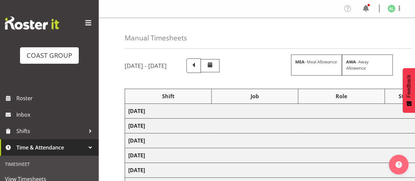
scroll to position [109, 0]
select select "10251"
select select "9033"
select select "10243"
select select "9932"
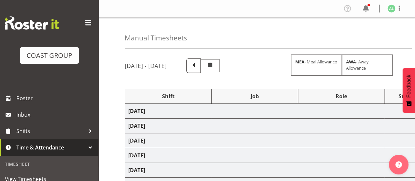
select select "9033"
select select "10251"
select select "8653"
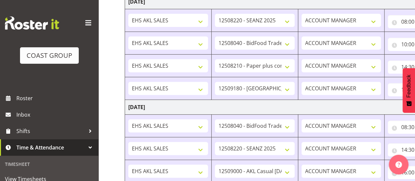
scroll to position [219, 0]
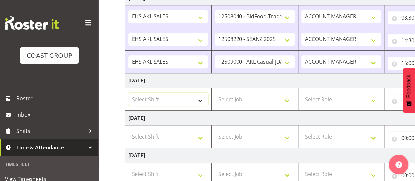
click at [152, 99] on select "Select Shift EHS AKL SALES" at bounding box center [168, 99] width 80 height 13
select select "1327"
click at [128, 93] on select "Select Shift EHS AKL SALES" at bounding box center [168, 99] width 80 height 13
click at [254, 102] on select "Select Job 1 Carlton Events 1 [PERSON_NAME][GEOGRAPHIC_DATA] 1 [PERSON_NAME][GE…" at bounding box center [255, 99] width 80 height 13
select select "10251"
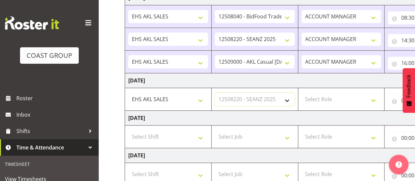
click at [215, 93] on select "Select Job 1 Carlton Events 1 [PERSON_NAME][GEOGRAPHIC_DATA] 1 [PERSON_NAME][GE…" at bounding box center [255, 99] width 80 height 13
click at [335, 98] on select "Select Role ACCOUNT MANAGER Account Manager" at bounding box center [342, 99] width 80 height 13
select select "197"
click at [302, 93] on select "Select Role ACCOUNT MANAGER Account Manager" at bounding box center [342, 99] width 80 height 13
click at [374, 99] on select "ACCOUNT MANAGER Account Manager" at bounding box center [342, 99] width 80 height 13
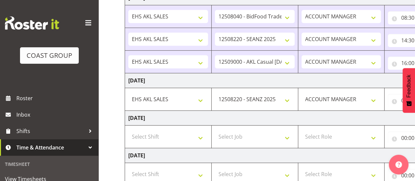
click at [236, 120] on td "[DATE]" at bounding box center [354, 118] width 459 height 15
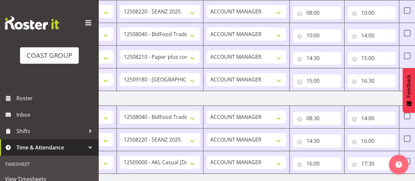
scroll to position [228, 0]
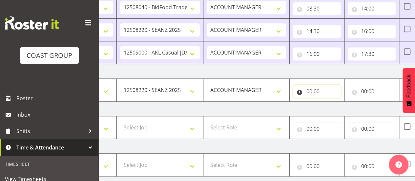
click at [313, 93] on input "00:00" at bounding box center [317, 91] width 48 height 13
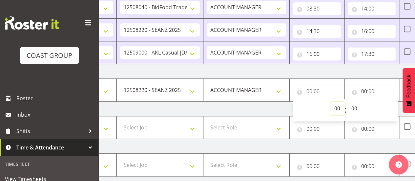
click at [337, 107] on select "00 01 02 03 04 05 06 07 08 09 10 11 12 13 14 15 16 17 18 19 20 21 22 23" at bounding box center [338, 108] width 15 height 13
select select "8"
click at [331, 102] on select "00 01 02 03 04 05 06 07 08 09 10 11 12 13 14 15 16 17 18 19 20 21 22 23" at bounding box center [338, 108] width 15 height 13
type input "08:00"
click at [362, 88] on input "00:00" at bounding box center [372, 91] width 48 height 13
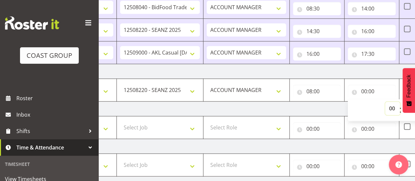
click at [391, 105] on select "00 01 02 03 04 05 06 07 08 09 10 11 12 13 14 15 16 17 18 19 20 21 22 23" at bounding box center [392, 108] width 15 height 13
select select "10"
click at [385, 102] on select "00 01 02 03 04 05 06 07 08 09 10 11 12 13 14 15 16 17 18 19 20 21 22 23" at bounding box center [392, 108] width 15 height 13
type input "10:00"
click at [309, 107] on td "[DATE]" at bounding box center [259, 108] width 459 height 15
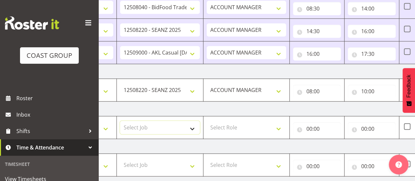
click at [147, 128] on select "Select Job 1 Carlton Events 1 [PERSON_NAME][GEOGRAPHIC_DATA] 1 [PERSON_NAME][GE…" at bounding box center [160, 127] width 80 height 13
select select "9033"
click at [120, 121] on select "Select Job 1 Carlton Events 1 [PERSON_NAME][GEOGRAPHIC_DATA] 1 [PERSON_NAME][GE…" at bounding box center [160, 127] width 80 height 13
click at [255, 88] on select "ACCOUNT MANAGER Account Manager" at bounding box center [247, 89] width 80 height 13
click at [308, 93] on input "08:00" at bounding box center [317, 91] width 48 height 13
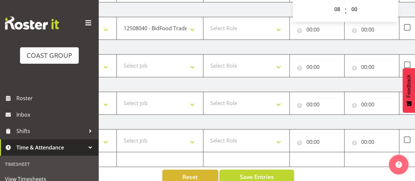
scroll to position [337, 0]
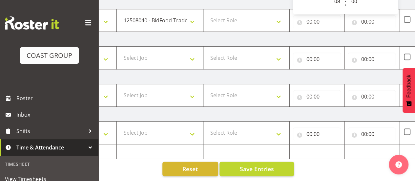
drag, startPoint x: 269, startPoint y: 176, endPoint x: 346, endPoint y: 175, distance: 76.5
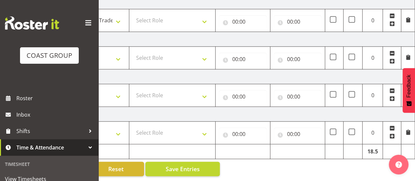
scroll to position [228, 0]
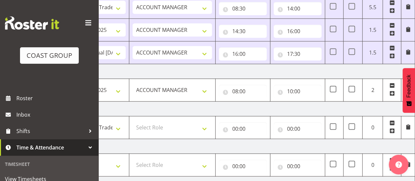
click at [393, 91] on span at bounding box center [392, 93] width 5 height 5
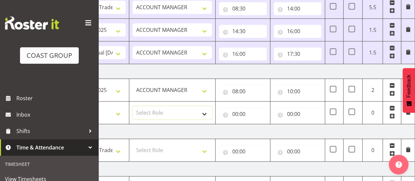
click at [155, 109] on select "Select Role ACCOUNT MANAGER Account Manager" at bounding box center [173, 112] width 80 height 13
select select "197"
click at [133, 106] on select "Select Role ACCOUNT MANAGER Account Manager" at bounding box center [173, 112] width 80 height 13
click at [243, 111] on input "00:00" at bounding box center [243, 113] width 48 height 13
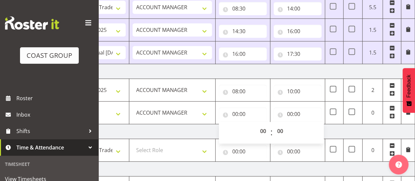
click at [256, 128] on div "00 01 02 03 04 05 06 07 08 09 10 11 12 13 14 15 16 17 18 19 20 21 22 23" at bounding box center [263, 132] width 15 height 16
click at [263, 130] on select "00 01 02 03 04 05 06 07 08 09 10 11 12 13 14 15 16 17 18 19 20 21 22 23" at bounding box center [263, 130] width 15 height 13
select select "10"
click at [256, 124] on select "00 01 02 03 04 05 06 07 08 09 10 11 12 13 14 15 16 17 18 19 20 21 22 23" at bounding box center [263, 130] width 15 height 13
type input "10:00"
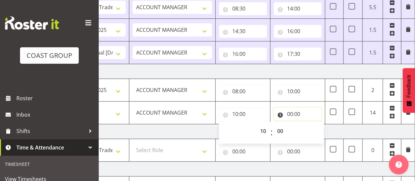
click at [292, 110] on input "00:00" at bounding box center [298, 113] width 48 height 13
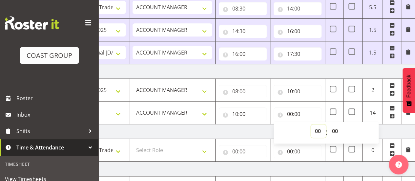
click at [317, 128] on select "00 01 02 03 04 05 06 07 08 09 10 11 12 13 14 15 16 17 18 19 20 21 22 23" at bounding box center [318, 130] width 15 height 13
select select "13"
click at [311, 124] on select "00 01 02 03 04 05 06 07 08 09 10 11 12 13 14 15 16 17 18 19 20 21 22 23" at bounding box center [318, 130] width 15 height 13
type input "13:00"
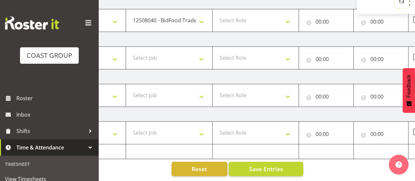
scroll to position [0, 75]
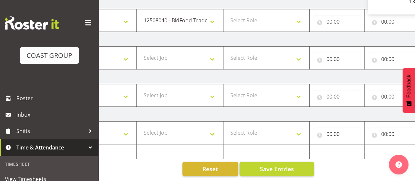
drag, startPoint x: 216, startPoint y: 176, endPoint x: 201, endPoint y: 175, distance: 15.5
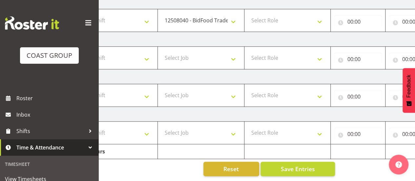
scroll to position [250, 0]
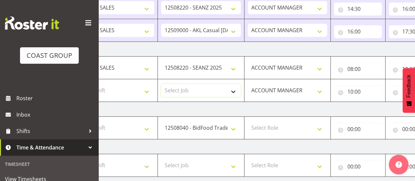
click at [198, 94] on select "Select Job 1 Carlton Events 1 [PERSON_NAME][GEOGRAPHIC_DATA] 1 [PERSON_NAME][GE…" at bounding box center [201, 90] width 80 height 13
select select "9033"
click at [161, 84] on select "Select Job 1 Carlton Events 1 [PERSON_NAME][GEOGRAPHIC_DATA] 1 [PERSON_NAME][GE…" at bounding box center [201, 90] width 80 height 13
click at [354, 92] on input "10:00" at bounding box center [358, 91] width 48 height 13
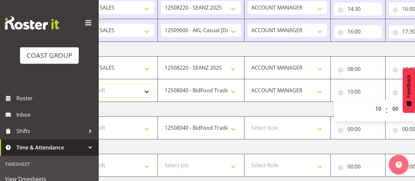
click at [123, 92] on select "Select Shift EHS AKL SALES" at bounding box center [115, 90] width 80 height 13
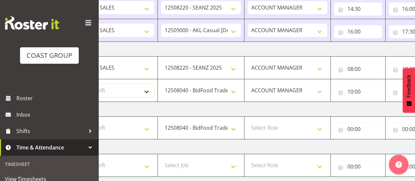
select select "1327"
click at [75, 84] on select "Select Shift EHS AKL SALES" at bounding box center [115, 90] width 80 height 13
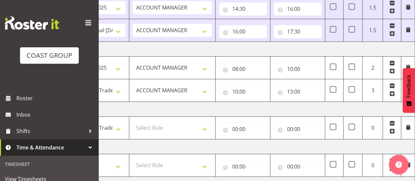
click at [392, 93] on span at bounding box center [392, 93] width 5 height 5
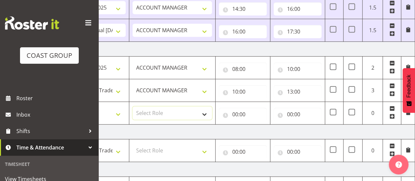
click at [163, 111] on select "Select Role ACCOUNT MANAGER Account Manager" at bounding box center [173, 112] width 80 height 13
select select "197"
click at [133, 106] on select "Select Role ACCOUNT MANAGER Account Manager" at bounding box center [173, 112] width 80 height 13
click at [240, 112] on input "00:00" at bounding box center [243, 114] width 48 height 13
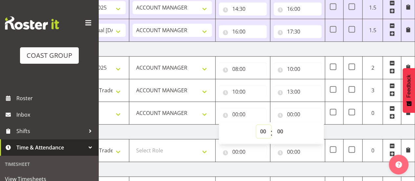
click at [263, 131] on select "00 01 02 03 04 05 06 07 08 09 10 11 12 13 14 15 16 17 18 19 20 21 22 23" at bounding box center [263, 131] width 15 height 13
select select "13"
click at [256, 125] on select "00 01 02 03 04 05 06 07 08 09 10 11 12 13 14 15 16 17 18 19 20 21 22 23" at bounding box center [263, 131] width 15 height 13
type input "13:00"
click at [276, 130] on select "00 01 02 03 04 05 06 07 08 09 10 11 12 13 14 15 16 17 18 19 20 21 22 23 24 25 2…" at bounding box center [280, 131] width 15 height 13
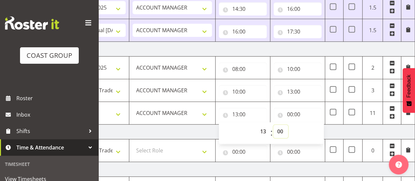
select select "31"
click at [273, 125] on select "00 01 02 03 04 05 06 07 08 09 10 11 12 13 14 15 16 17 18 19 20 21 22 23 24 25 2…" at bounding box center [280, 131] width 15 height 13
type input "13:31"
click at [293, 112] on input "00:00" at bounding box center [298, 114] width 48 height 13
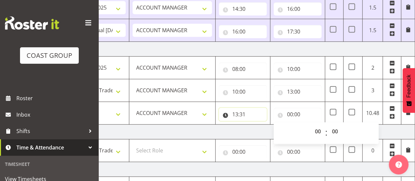
click at [235, 112] on input "13:31" at bounding box center [243, 114] width 48 height 13
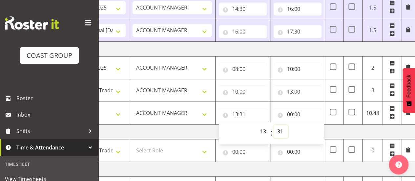
click at [278, 130] on select "00 01 02 03 04 05 06 07 08 09 10 11 12 13 14 15 16 17 18 19 20 21 22 23 24 25 2…" at bounding box center [280, 131] width 15 height 13
select select "30"
click at [273, 125] on select "00 01 02 03 04 05 06 07 08 09 10 11 12 13 14 15 16 17 18 19 20 21 22 23 24 25 2…" at bounding box center [280, 131] width 15 height 13
type input "13:30"
click at [293, 112] on input "00:00" at bounding box center [298, 114] width 48 height 13
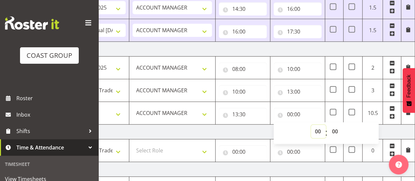
click at [315, 131] on select "00 01 02 03 04 05 06 07 08 09 10 11 12 13 14 15 16 17 18 19 20 21 22 23" at bounding box center [318, 131] width 15 height 13
select select "16"
click at [311, 125] on select "00 01 02 03 04 05 06 07 08 09 10 11 12 13 14 15 16 17 18 19 20 21 22 23" at bounding box center [318, 131] width 15 height 13
type input "16:00"
click at [244, 131] on td "[DATE]" at bounding box center [185, 131] width 459 height 15
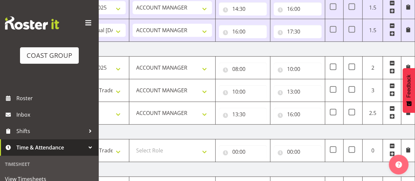
click at [282, 128] on td "[DATE]" at bounding box center [185, 131] width 459 height 15
click at [143, 153] on select "Select Role ACCOUNT MANAGER Account Manager" at bounding box center [173, 150] width 80 height 13
select select "197"
click at [133, 144] on select "Select Role ACCOUNT MANAGER Account Manager" at bounding box center [173, 150] width 80 height 13
click at [239, 152] on input "00:00" at bounding box center [243, 151] width 48 height 13
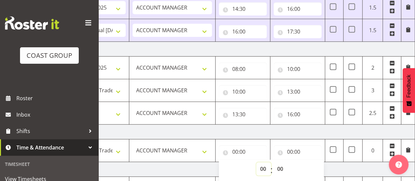
click at [261, 166] on select "00 01 02 03 04 05 06 07 08 09 10 11 12 13 14 15 16 17 18 19 20 21 22 23" at bounding box center [263, 168] width 15 height 13
select select "10"
click at [256, 162] on select "00 01 02 03 04 05 06 07 08 09 10 11 12 13 14 15 16 17 18 19 20 21 22 23" at bounding box center [263, 168] width 15 height 13
type input "10:00"
click at [289, 148] on input "00:00" at bounding box center [298, 151] width 48 height 13
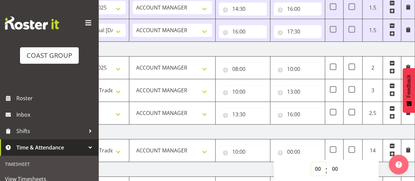
click at [316, 164] on select "00 01 02 03 04 05 06 07 08 09 10 11 12 13 14 15 16 17 18 19 20 21 22 23" at bounding box center [318, 168] width 15 height 13
select select "12"
click at [311, 162] on select "00 01 02 03 04 05 06 07 08 09 10 11 12 13 14 15 16 17 18 19 20 21 22 23" at bounding box center [318, 168] width 15 height 13
type input "12:00"
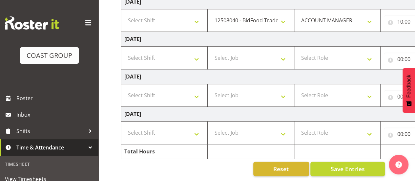
scroll to position [0, 3]
click at [156, 19] on select "Select Shift EHS AKL SALES" at bounding box center [165, 20] width 80 height 13
select select "1327"
click at [125, 14] on select "Select Shift EHS AKL SALES" at bounding box center [165, 20] width 80 height 13
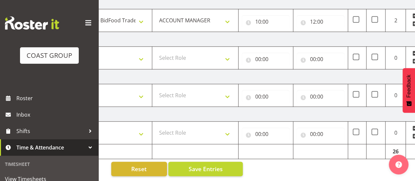
scroll to position [0, 169]
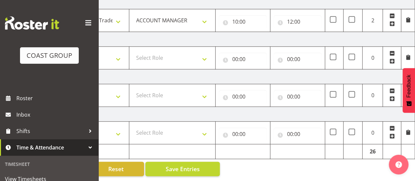
click at [391, 21] on span at bounding box center [392, 23] width 5 height 5
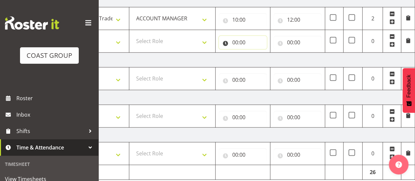
click at [240, 40] on input "00:00" at bounding box center [243, 42] width 48 height 13
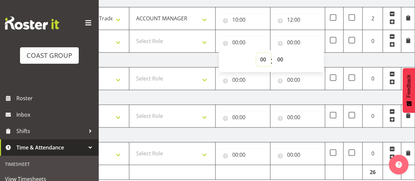
click at [262, 59] on select "00 01 02 03 04 05 06 07 08 09 10 11 12 13 14 15 16 17 18 19 20 21 22 23" at bounding box center [263, 59] width 15 height 13
select select "12"
click at [256, 53] on select "00 01 02 03 04 05 06 07 08 09 10 11 12 13 14 15 16 17 18 19 20 21 22 23" at bounding box center [263, 59] width 15 height 13
type input "12:00"
click at [293, 37] on input "00:00" at bounding box center [298, 42] width 48 height 13
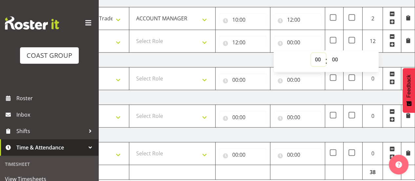
click at [318, 56] on select "00 01 02 03 04 05 06 07 08 09 10 11 12 13 14 15 16 17 18 19 20 21 22 23" at bounding box center [318, 59] width 15 height 13
select select "14"
click at [311, 53] on select "00 01 02 03 04 05 06 07 08 09 10 11 12 13 14 15 16 17 18 19 20 21 22 23" at bounding box center [318, 59] width 15 height 13
type input "14:00"
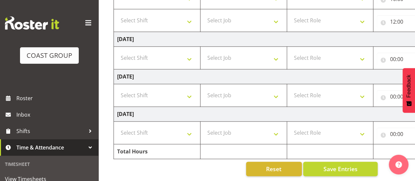
scroll to position [295, 0]
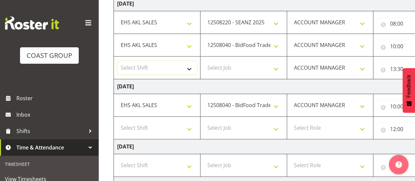
click at [141, 66] on select "Select Shift EHS AKL SALES" at bounding box center [157, 67] width 80 height 13
select select "1327"
click at [117, 61] on select "Select Shift EHS AKL SALES" at bounding box center [157, 67] width 80 height 13
click at [240, 66] on select "Select Job 1 Carlton Events 1 [PERSON_NAME][GEOGRAPHIC_DATA] 1 [PERSON_NAME][GE…" at bounding box center [244, 67] width 80 height 13
click at [204, 61] on select "Select Job 1 Carlton Events 1 [PERSON_NAME][GEOGRAPHIC_DATA] 1 [PERSON_NAME][GE…" at bounding box center [244, 67] width 80 height 13
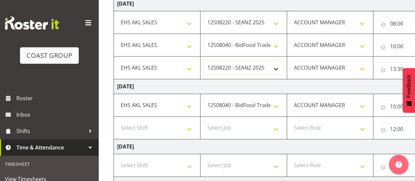
click at [263, 66] on select "1 Carlton Events 1 [PERSON_NAME] 1 [PERSON_NAME][GEOGRAPHIC_DATA] 1 EHS WAREHOU…" at bounding box center [244, 67] width 80 height 13
select select "9932"
click at [204, 61] on select "1 Carlton Events 1 [PERSON_NAME] 1 [PERSON_NAME][GEOGRAPHIC_DATA] 1 EHS WAREHOU…" at bounding box center [244, 67] width 80 height 13
click at [303, 82] on td "[DATE]" at bounding box center [343, 86] width 459 height 15
click at [151, 128] on select "Select Shift EHS AKL SALES" at bounding box center [157, 127] width 80 height 13
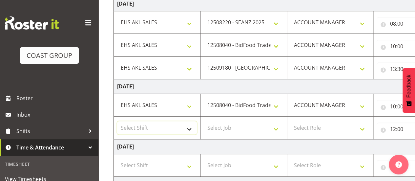
select select "1327"
click at [117, 121] on select "Select Shift EHS AKL SALES" at bounding box center [157, 127] width 80 height 13
click at [236, 129] on select "Select Job 1 Carlton Events 1 [PERSON_NAME][GEOGRAPHIC_DATA] 1 [PERSON_NAME][GE…" at bounding box center [244, 127] width 80 height 13
select select "9932"
click at [204, 121] on select "Select Job 1 Carlton Events 1 [PERSON_NAME][GEOGRAPHIC_DATA] 1 [PERSON_NAME][GE…" at bounding box center [244, 127] width 80 height 13
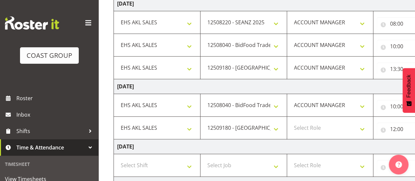
click at [318, 139] on td "[DATE]" at bounding box center [343, 146] width 459 height 15
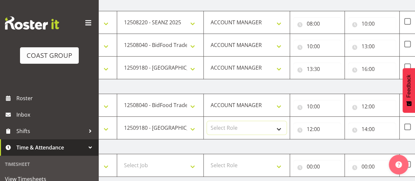
click at [228, 129] on select "Select Role ACCOUNT MANAGER Account Manager" at bounding box center [247, 127] width 80 height 13
select select "197"
click at [207, 121] on select "Select Role ACCOUNT MANAGER Account Manager" at bounding box center [247, 127] width 80 height 13
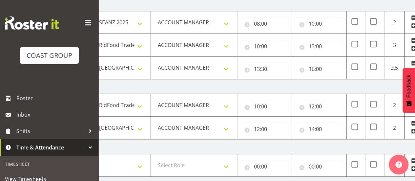
click at [413, 128] on span at bounding box center [413, 130] width 5 height 5
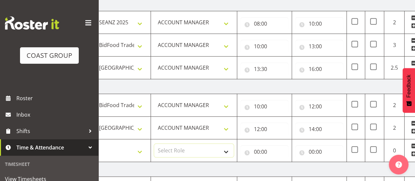
click at [187, 149] on select "Select Role ACCOUNT MANAGER Account Manager" at bounding box center [194, 150] width 80 height 13
select select "197"
click at [154, 144] on select "Select Role ACCOUNT MANAGER Account Manager" at bounding box center [194, 150] width 80 height 13
click at [260, 152] on input "00:00" at bounding box center [265, 151] width 48 height 13
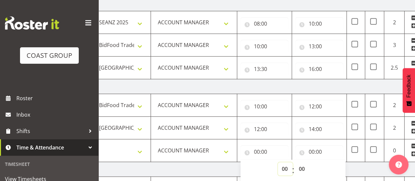
click at [278, 164] on select "00 01 02 03 04 05 06 07 08 09 10 11 12 13 14 15 16 17 18 19 20 21 22 23" at bounding box center [285, 168] width 15 height 13
select select "14"
click at [278, 162] on select "00 01 02 03 04 05 06 07 08 09 10 11 12 13 14 15 16 17 18 19 20 21 22 23" at bounding box center [285, 168] width 15 height 13
type input "14:00"
click at [315, 150] on input "00:00" at bounding box center [319, 151] width 48 height 13
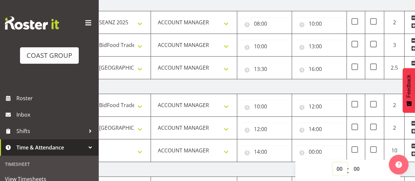
click at [338, 166] on select "00 01 02 03 04 05 06 07 08 09 10 11 12 13 14 15 16 17 18 19 20 21 22 23" at bounding box center [340, 168] width 15 height 13
select select "15"
click at [333, 162] on select "00 01 02 03 04 05 06 07 08 09 10 11 12 13 14 15 16 17 18 19 20 21 22 23" at bounding box center [340, 168] width 15 height 13
type input "15:00"
click at [114, 148] on select "Select Job 1 Carlton Events 1 [PERSON_NAME][GEOGRAPHIC_DATA] 1 [PERSON_NAME][GE…" at bounding box center [108, 150] width 80 height 13
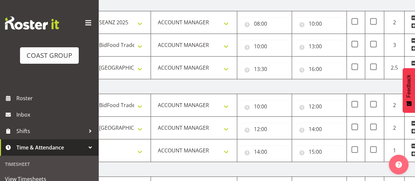
click at [162, 163] on td "[DATE]" at bounding box center [207, 169] width 459 height 15
click at [137, 149] on select "Select Job 1 Carlton Events 1 [PERSON_NAME][GEOGRAPHIC_DATA] 1 [PERSON_NAME][GE…" at bounding box center [108, 150] width 80 height 13
select select "10251"
click at [68, 144] on select "Select Job 1 Carlton Events 1 [PERSON_NAME][GEOGRAPHIC_DATA] 1 [PERSON_NAME][GE…" at bounding box center [108, 150] width 80 height 13
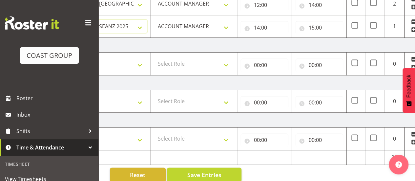
scroll to position [427, 0]
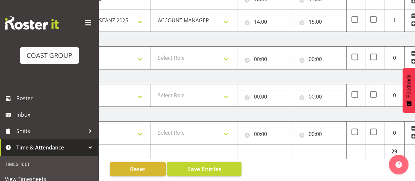
drag, startPoint x: 304, startPoint y: 175, endPoint x: 257, endPoint y: 163, distance: 49.1
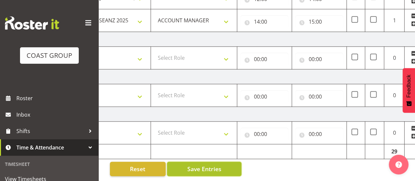
click at [201, 164] on span "Save Entries" at bounding box center [204, 168] width 34 height 9
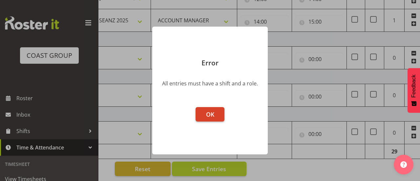
click at [219, 112] on button "OK" at bounding box center [210, 114] width 29 height 14
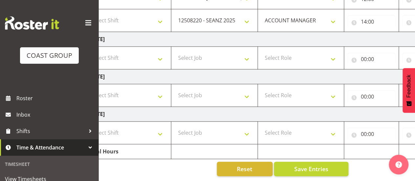
scroll to position [0, 0]
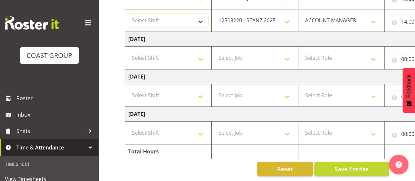
click at [168, 15] on select "Select Shift EHS AKL SALES" at bounding box center [168, 20] width 80 height 13
select select "1327"
click at [128, 14] on select "Select Shift EHS AKL SALES" at bounding box center [168, 20] width 80 height 13
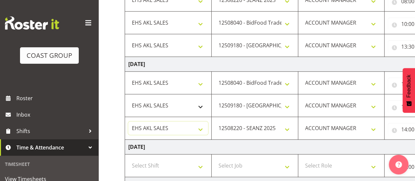
scroll to position [427, 0]
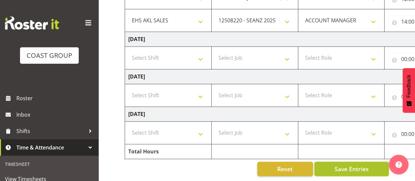
click at [340, 164] on span "Save Entries" at bounding box center [352, 168] width 34 height 9
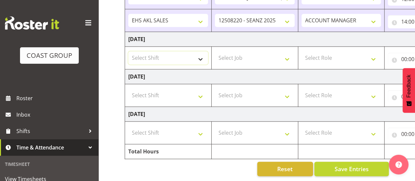
click at [149, 59] on select "Select Shift EHS AKL SALES" at bounding box center [168, 57] width 80 height 13
select select "1327"
click at [128, 51] on select "Select Shift EHS AKL SALES" at bounding box center [168, 57] width 80 height 13
click at [237, 55] on select "Select Job 1 Carlton Events 1 [PERSON_NAME][GEOGRAPHIC_DATA] 1 [PERSON_NAME][GE…" at bounding box center [255, 57] width 80 height 13
click at [339, 71] on td "[DATE]" at bounding box center [354, 76] width 459 height 15
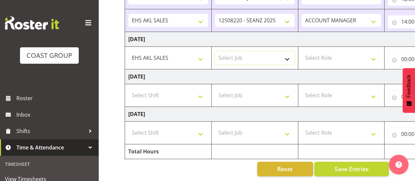
click at [249, 51] on select "Select Job 1 Carlton Events 1 [PERSON_NAME][GEOGRAPHIC_DATA] 1 [PERSON_NAME][GE…" at bounding box center [255, 57] width 80 height 13
select select "10251"
click at [215, 51] on select "Select Job 1 Carlton Events 1 [PERSON_NAME][GEOGRAPHIC_DATA] 1 [PERSON_NAME][GE…" at bounding box center [255, 57] width 80 height 13
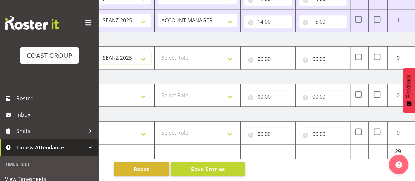
scroll to position [0, 169]
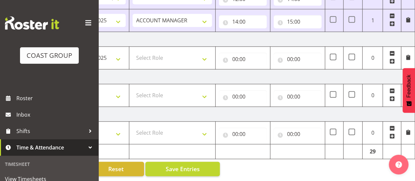
click at [392, 58] on span at bounding box center [392, 60] width 5 height 5
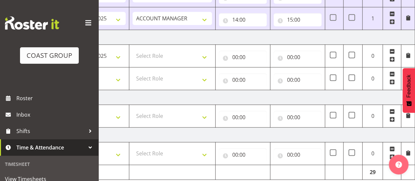
click at [392, 56] on span at bounding box center [392, 58] width 5 height 5
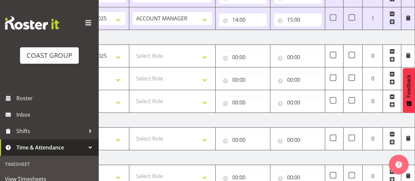
click at [392, 56] on span at bounding box center [392, 58] width 5 height 5
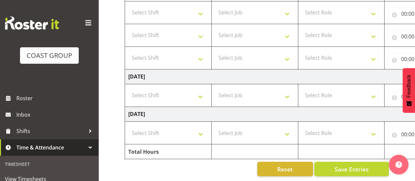
scroll to position [385, 0]
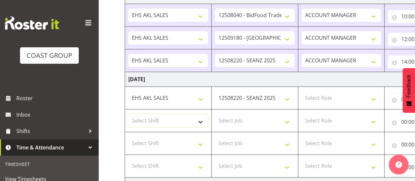
click at [163, 121] on select "Select Shift EHS AKL SALES" at bounding box center [168, 120] width 80 height 13
select select "1327"
click at [128, 114] on select "Select Shift EHS AKL SALES" at bounding box center [168, 120] width 80 height 13
click at [154, 140] on select "Select Shift EHS AKL SALES" at bounding box center [168, 143] width 80 height 13
select select "1327"
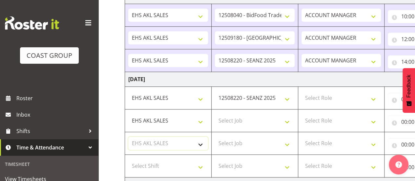
click at [128, 137] on select "Select Shift EHS AKL SALES" at bounding box center [168, 143] width 80 height 13
click at [149, 166] on select "Select Shift EHS AKL SALES" at bounding box center [168, 165] width 80 height 13
select select "1327"
click at [128, 159] on select "Select Shift EHS AKL SALES" at bounding box center [168, 165] width 80 height 13
click at [240, 121] on select "Select Job 1 Carlton Events 1 [PERSON_NAME][GEOGRAPHIC_DATA] 1 [PERSON_NAME][GE…" at bounding box center [255, 120] width 80 height 13
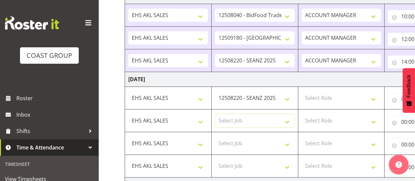
select select "10243"
click at [215, 114] on select "Select Job 1 Carlton Events 1 [PERSON_NAME][GEOGRAPHIC_DATA] 1 [PERSON_NAME][GE…" at bounding box center [255, 120] width 80 height 13
click at [252, 138] on select "Select Job 1 Carlton Events 1 [PERSON_NAME][GEOGRAPHIC_DATA] 1 [PERSON_NAME][GE…" at bounding box center [255, 143] width 80 height 13
select select "9033"
click at [215, 137] on select "Select Job 1 Carlton Events 1 [PERSON_NAME][GEOGRAPHIC_DATA] 1 [PERSON_NAME][GE…" at bounding box center [255, 143] width 80 height 13
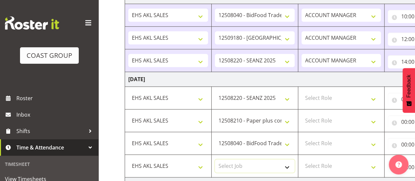
click at [229, 164] on select "Select Job 1 Carlton Events 1 [PERSON_NAME][GEOGRAPHIC_DATA] 1 [PERSON_NAME][GE…" at bounding box center [255, 165] width 80 height 13
select select "10268"
click at [215, 159] on select "Select Job 1 Carlton Events 1 [PERSON_NAME][GEOGRAPHIC_DATA] 1 [PERSON_NAME][GE…" at bounding box center [255, 165] width 80 height 13
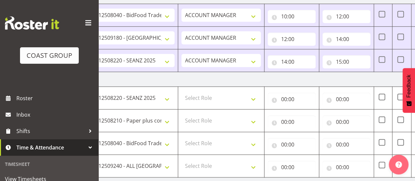
click at [215, 102] on td "Select Role ACCOUNT MANAGER Account Manager" at bounding box center [221, 98] width 87 height 23
click at [206, 94] on select "Select Role ACCOUNT MANAGER Account Manager" at bounding box center [222, 97] width 80 height 13
select select "197"
click at [182, 91] on select "Select Role ACCOUNT MANAGER Account Manager" at bounding box center [222, 97] width 80 height 13
click at [202, 120] on select "Select Role ACCOUNT MANAGER Account Manager" at bounding box center [222, 120] width 80 height 13
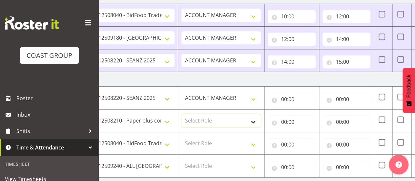
select select "197"
click at [182, 114] on select "Select Role ACCOUNT MANAGER Account Manager" at bounding box center [222, 120] width 80 height 13
click at [195, 141] on select "Select Role ACCOUNT MANAGER Account Manager" at bounding box center [222, 143] width 80 height 13
select select "197"
click at [182, 137] on select "Select Role ACCOUNT MANAGER Account Manager" at bounding box center [222, 143] width 80 height 13
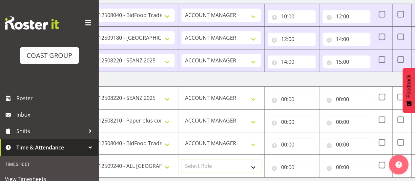
click at [202, 163] on select "Select Role ACCOUNT MANAGER Account Manager" at bounding box center [222, 165] width 80 height 13
select select "197"
click at [182, 159] on select "Select Role ACCOUNT MANAGER Account Manager" at bounding box center [222, 165] width 80 height 13
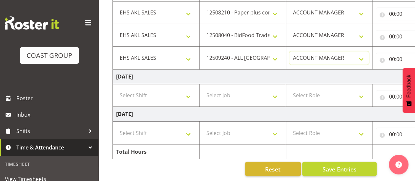
scroll to position [0, 0]
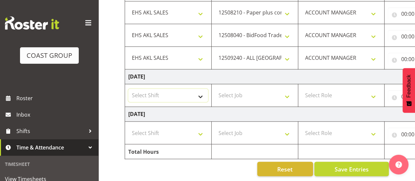
click at [149, 92] on select "Select Shift EHS AKL SALES" at bounding box center [168, 95] width 80 height 13
select select "1327"
click at [128, 89] on select "Select Shift EHS AKL SALES" at bounding box center [168, 95] width 80 height 13
click at [241, 94] on select "Select Job 1 Carlton Events 1 [PERSON_NAME][GEOGRAPHIC_DATA] 1 [PERSON_NAME][GE…" at bounding box center [255, 95] width 80 height 13
select select "9033"
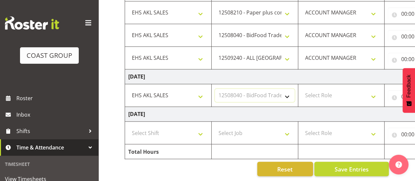
click at [215, 89] on select "Select Job 1 Carlton Events 1 [PERSON_NAME][GEOGRAPHIC_DATA] 1 [PERSON_NAME][GE…" at bounding box center [255, 95] width 80 height 13
click at [318, 95] on select "Select Role ACCOUNT MANAGER Account Manager" at bounding box center [342, 95] width 80 height 13
select select "197"
click at [302, 89] on select "Select Role ACCOUNT MANAGER Account Manager" at bounding box center [342, 95] width 80 height 13
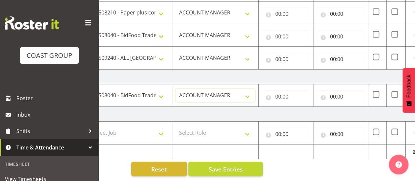
scroll to position [0, 127]
click at [291, 90] on input "00:00" at bounding box center [285, 96] width 48 height 13
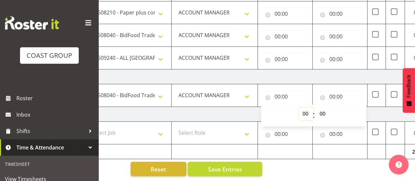
click at [302, 108] on select "00 01 02 03 04 05 06 07 08 09 10 11 12 13 14 15 16 17 18 19 20 21 22 23" at bounding box center [306, 113] width 15 height 13
select select "6"
click at [299, 107] on select "00 01 02 03 04 05 06 07 08 09 10 11 12 13 14 15 16 17 18 19 20 21 22 23" at bounding box center [306, 113] width 15 height 13
type input "06:00"
click at [335, 95] on input "00:00" at bounding box center [340, 96] width 48 height 13
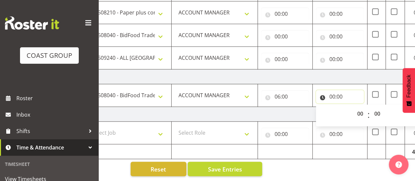
click at [334, 92] on input "00:00" at bounding box center [340, 96] width 48 height 13
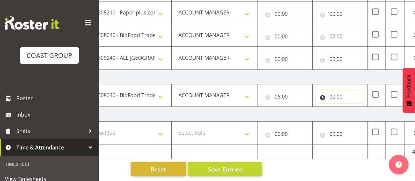
click at [332, 93] on input "00:00" at bounding box center [340, 96] width 48 height 13
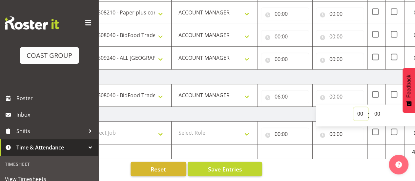
click at [360, 109] on select "00 01 02 03 04 05 06 07 08 09 10 11 12 13 14 15 16 17 18 19 20 21 22 23" at bounding box center [361, 113] width 15 height 13
select select "14"
click at [354, 107] on select "00 01 02 03 04 05 06 07 08 09 10 11 12 13 14 15 16 17 18 19 20 21 22 23" at bounding box center [361, 113] width 15 height 13
type input "14:00"
click at [283, 110] on td "[DATE]" at bounding box center [227, 114] width 459 height 15
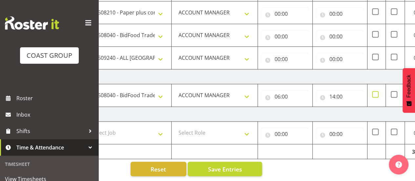
click at [375, 91] on span at bounding box center [375, 94] width 7 height 7
click at [375, 92] on input "checkbox" at bounding box center [374, 94] width 4 height 4
checkbox input "true"
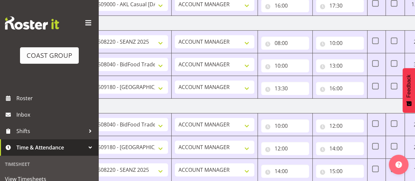
scroll to position [385, 0]
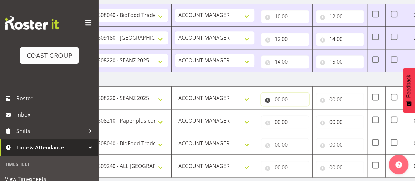
click at [280, 95] on input "00:00" at bounding box center [285, 99] width 48 height 13
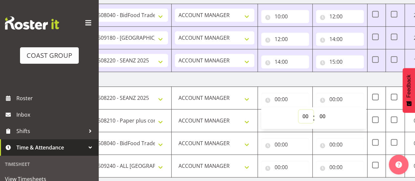
click at [303, 111] on select "00 01 02 03 04 05 06 07 08 09 10 11 12 13 14 15 16 17 18 19 20 21 22 23" at bounding box center [306, 116] width 15 height 13
select select "10"
click at [299, 110] on select "00 01 02 03 04 05 06 07 08 09 10 11 12 13 14 15 16 17 18 19 20 21 22 23" at bounding box center [306, 116] width 15 height 13
type input "10:00"
click at [333, 96] on input "00:00" at bounding box center [340, 99] width 48 height 13
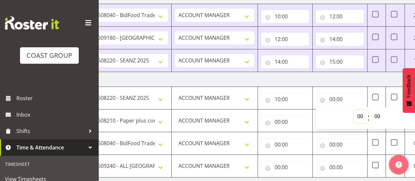
click at [362, 114] on select "00 01 02 03 04 05 06 07 08 09 10 11 12 13 14 15 16 17 18 19 20 21 22 23" at bounding box center [361, 116] width 15 height 13
select select "9"
click at [354, 110] on select "00 01 02 03 04 05 06 07 08 09 10 11 12 13 14 15 16 17 18 19 20 21 22 23" at bounding box center [361, 116] width 15 height 13
type input "09:00"
click at [283, 118] on input "00:00" at bounding box center [285, 121] width 48 height 13
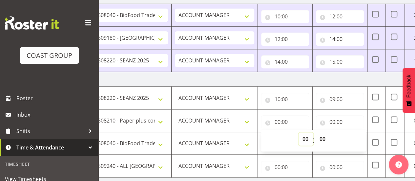
click at [304, 135] on select "00 01 02 03 04 05 06 07 08 09 10 11 12 13 14 15 16 17 18 19 20 21 22 23" at bounding box center [306, 138] width 15 height 13
select select "9"
click at [299, 132] on select "00 01 02 03 04 05 06 07 08 09 10 11 12 13 14 15 16 17 18 19 20 21 22 23" at bounding box center [306, 138] width 15 height 13
type input "09:00"
click at [333, 117] on input "00:00" at bounding box center [340, 121] width 48 height 13
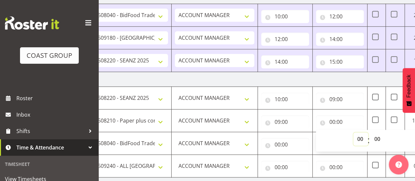
click at [361, 136] on select "00 01 02 03 04 05 06 07 08 09 10 11 12 13 14 15 16 17 18 19 20 21 22 23" at bounding box center [361, 138] width 15 height 13
select select "11"
click at [354, 132] on select "00 01 02 03 04 05 06 07 08 09 10 11 12 13 14 15 16 17 18 19 20 21 22 23" at bounding box center [361, 138] width 15 height 13
type input "11:00"
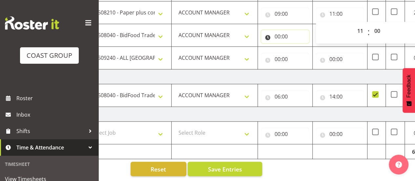
click at [276, 33] on input "00:00" at bounding box center [285, 36] width 48 height 13
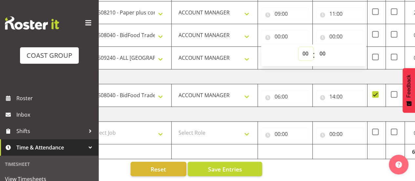
click at [301, 49] on select "00 01 02 03 04 05 06 07 08 09 10 11 12 13 14 15 16 17 18 19 20 21 22 23" at bounding box center [306, 53] width 15 height 13
select select "12"
click at [299, 47] on select "00 01 02 03 04 05 06 07 08 09 10 11 12 13 14 15 16 17 18 19 20 21 22 23" at bounding box center [306, 53] width 15 height 13
type input "12:00"
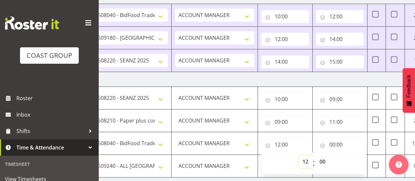
click at [306, 159] on select "00 01 02 03 04 05 06 07 08 09 10 11 12 13 14 15 16 17 18 19 20 21 22 23" at bounding box center [306, 161] width 15 height 13
select select "11"
click at [299, 155] on select "00 01 02 03 04 05 06 07 08 09 10 11 12 13 14 15 16 17 18 19 20 21 22 23" at bounding box center [306, 161] width 15 height 13
type input "11:00"
click at [337, 142] on input "00:00" at bounding box center [340, 144] width 48 height 13
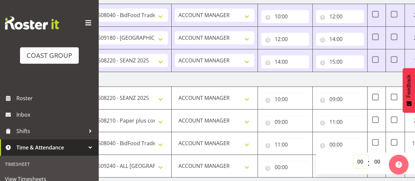
click at [357, 159] on select "00 01 02 03 04 05 06 07 08 09 10 11 12 13 14 15 16 17 18 19 20 21 22 23" at bounding box center [361, 161] width 15 height 13
select select "16"
click at [354, 155] on select "00 01 02 03 04 05 06 07 08 09 10 11 12 13 14 15 16 17 18 19 20 21 22 23" at bounding box center [361, 161] width 15 height 13
type input "16:00"
click at [280, 162] on input "00:00" at bounding box center [285, 167] width 48 height 13
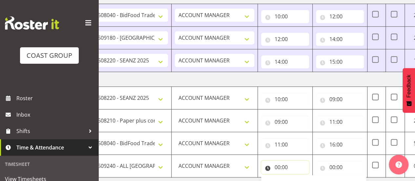
scroll to position [495, 0]
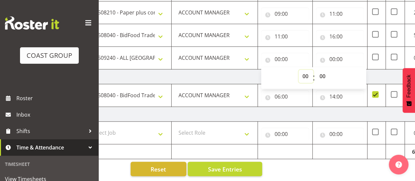
click at [305, 70] on select "00 01 02 03 04 05 06 07 08 09 10 11 12 13 14 15 16 17 18 19 20 21 22 23" at bounding box center [306, 76] width 15 height 13
click at [343, 33] on input "16:00" at bounding box center [340, 36] width 48 height 13
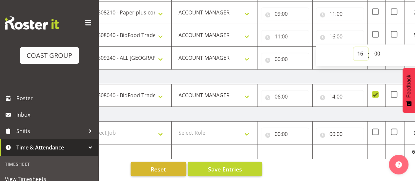
click at [361, 49] on select "00 01 02 03 04 05 06 07 08 09 10 11 12 13 14 15 16 17 18 19 20 21 22 23" at bounding box center [361, 53] width 15 height 13
select select "14"
click at [354, 47] on select "00 01 02 03 04 05 06 07 08 09 10 11 12 13 14 15 16 17 18 19 20 21 22 23" at bounding box center [361, 53] width 15 height 13
type input "14:00"
click at [278, 55] on input "00:00" at bounding box center [285, 59] width 48 height 13
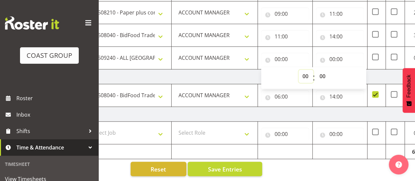
click at [306, 73] on select "00 01 02 03 04 05 06 07 08 09 10 11 12 13 14 15 16 17 18 19 20 21 22 23" at bounding box center [306, 76] width 15 height 13
select select "14"
click at [299, 70] on select "00 01 02 03 04 05 06 07 08 09 10 11 12 13 14 15 16 17 18 19 20 21 22 23" at bounding box center [306, 76] width 15 height 13
type input "14:00"
click at [334, 54] on input "00:00" at bounding box center [340, 59] width 48 height 13
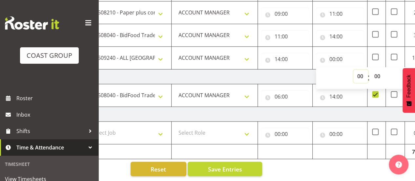
click at [359, 72] on select "00 01 02 03 04 05 06 07 08 09 10 11 12 13 14 15 16 17 18 19 20 21 22 23" at bounding box center [361, 76] width 15 height 13
select select "15"
click at [354, 70] on select "00 01 02 03 04 05 06 07 08 09 10 11 12 13 14 15 16 17 18 19 20 21 22 23" at bounding box center [361, 76] width 15 height 13
type input "15:00"
click at [381, 70] on select "00 01 02 03 04 05 06 07 08 09 10 11 12 13 14 15 16 17 18 19 20 21 22 23 24 25 2…" at bounding box center [378, 76] width 15 height 13
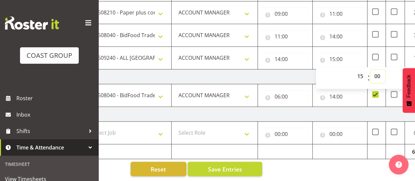
select select "30"
click at [371, 70] on select "00 01 02 03 04 05 06 07 08 09 10 11 12 13 14 15 16 17 18 19 20 21 22 23 24 25 2…" at bounding box center [378, 76] width 15 height 13
type input "15:30"
click at [298, 73] on td "[DATE]" at bounding box center [227, 76] width 459 height 15
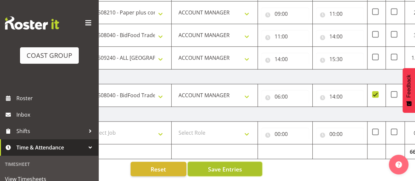
click at [234, 164] on span "Save Entries" at bounding box center [225, 168] width 34 height 9
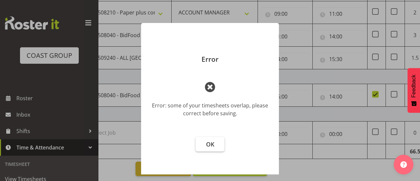
click at [206, 145] on span "OK" at bounding box center [210, 144] width 8 height 8
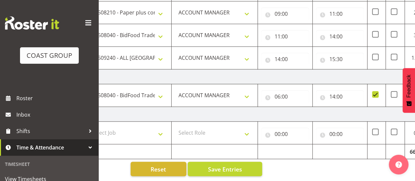
scroll to position [385, 0]
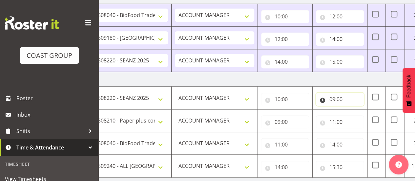
click at [340, 96] on input "09:00" at bounding box center [340, 99] width 48 height 13
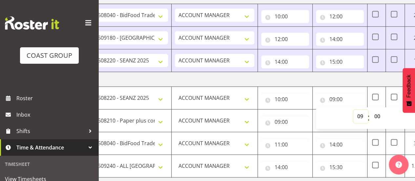
click at [359, 113] on select "00 01 02 03 04 05 06 07 08 09 10 11 12 13 14 15 16 17 18 19 20 21 22 23" at bounding box center [361, 116] width 15 height 13
select select "11"
click at [354, 110] on select "00 01 02 03 04 05 06 07 08 09 10 11 12 13 14 15 16 17 18 19 20 21 22 23" at bounding box center [361, 116] width 15 height 13
type input "11:00"
click at [288, 119] on input "09:00" at bounding box center [285, 121] width 48 height 13
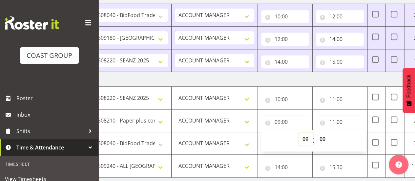
click at [305, 137] on select "00 01 02 03 04 05 06 07 08 09 10 11 12 13 14 15 16 17 18 19 20 21 22 23" at bounding box center [306, 138] width 15 height 13
select select "10"
click at [299, 132] on select "00 01 02 03 04 05 06 07 08 09 10 11 12 13 14 15 16 17 18 19 20 21 22 23" at bounding box center [306, 138] width 15 height 13
type input "10:00"
click at [280, 96] on input "10:00" at bounding box center [285, 99] width 48 height 13
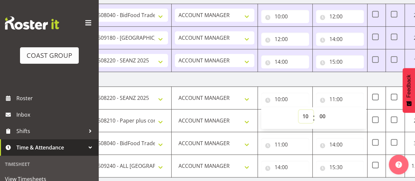
click at [301, 113] on select "00 01 02 03 04 05 06 07 08 09 10 11 12 13 14 15 16 17 18 19 20 21 22 23" at bounding box center [306, 116] width 15 height 13
select select "9"
click at [299, 110] on select "00 01 02 03 04 05 06 07 08 09 10 11 12 13 14 15 16 17 18 19 20 21 22 23" at bounding box center [306, 116] width 15 height 13
type input "09:00"
click at [337, 98] on input "11:00" at bounding box center [340, 99] width 48 height 13
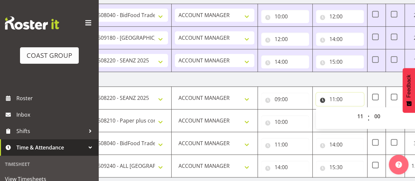
click at [326, 98] on input "11:00" at bounding box center [340, 99] width 48 height 13
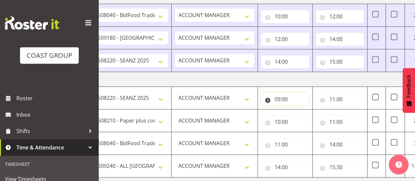
click at [291, 97] on input "09:00" at bounding box center [285, 99] width 48 height 13
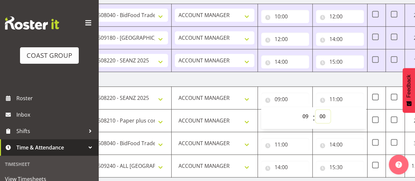
click at [324, 113] on select "00 01 02 03 04 05 06 07 08 09 10 11 12 13 14 15 16 17 18 19 20 21 22 23 24 25 2…" at bounding box center [323, 116] width 15 height 13
select select "30"
click at [316, 110] on select "00 01 02 03 04 05 06 07 08 09 10 11 12 13 14 15 16 17 18 19 20 21 22 23 24 25 2…" at bounding box center [323, 116] width 15 height 13
type input "09:30"
click at [355, 99] on input "11:00" at bounding box center [340, 99] width 48 height 13
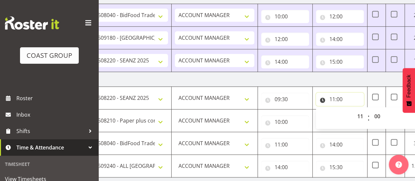
click at [334, 99] on input "11:00" at bounding box center [340, 99] width 48 height 13
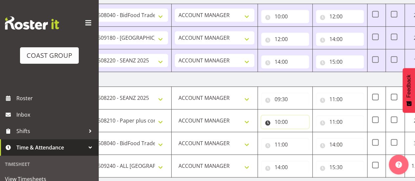
click at [286, 119] on input "10:00" at bounding box center [285, 121] width 48 height 13
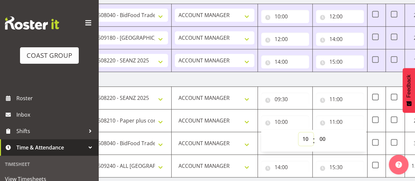
click at [301, 136] on select "00 01 02 03 04 05 06 07 08 09 10 11 12 13 14 15 16 17 18 19 20 21 22 23" at bounding box center [306, 138] width 15 height 13
select select "11"
click at [299, 132] on select "00 01 02 03 04 05 06 07 08 09 10 11 12 13 14 15 16 17 18 19 20 21 22 23" at bounding box center [306, 138] width 15 height 13
type input "11:00"
click at [338, 120] on input "11:00" at bounding box center [340, 121] width 48 height 13
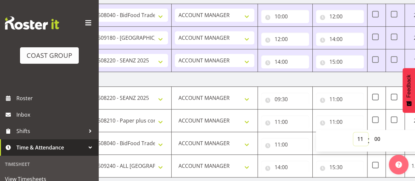
click at [361, 133] on select "00 01 02 03 04 05 06 07 08 09 10 11 12 13 14 15 16 17 18 19 20 21 22 23" at bounding box center [361, 138] width 15 height 13
select select "12"
click at [354, 132] on select "00 01 02 03 04 05 06 07 08 09 10 11 12 13 14 15 16 17 18 19 20 21 22 23" at bounding box center [361, 138] width 15 height 13
type input "12:00"
click at [290, 135] on div "11:00 00 01 02 03 04 05 06 07 08 09 10 11 12 13 14 15 16 17 18 19 20 21 22 23 :…" at bounding box center [285, 143] width 48 height 16
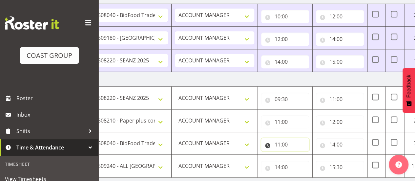
click at [285, 142] on input "11:00" at bounding box center [285, 144] width 48 height 13
click at [302, 155] on select "00 01 02 03 04 05 06 07 08 09 10 11 12 13 14 15 16 17 18 19 20 21 22 23" at bounding box center [306, 161] width 15 height 13
select select "12"
click at [299, 155] on select "00 01 02 03 04 05 06 07 08 09 10 11 12 13 14 15 16 17 18 19 20 21 22 23" at bounding box center [306, 161] width 15 height 13
type input "12:00"
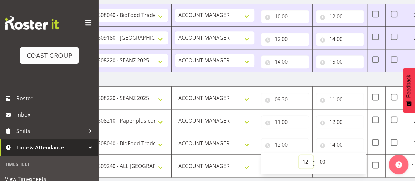
scroll to position [495, 0]
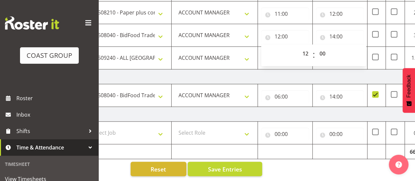
click at [253, 76] on td "[DATE]" at bounding box center [227, 76] width 459 height 15
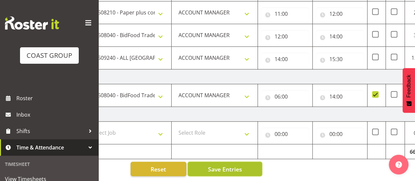
click at [230, 165] on span "Save Entries" at bounding box center [225, 168] width 34 height 9
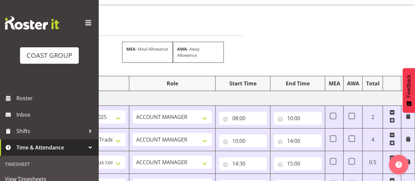
scroll to position [0, 0]
